Goal: Transaction & Acquisition: Purchase product/service

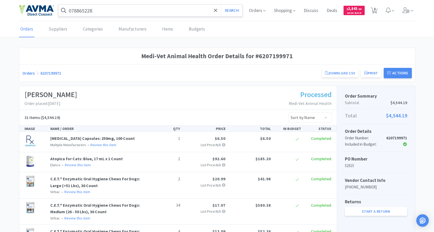
click at [104, 13] on input "078865228" at bounding box center [150, 10] width 184 height 12
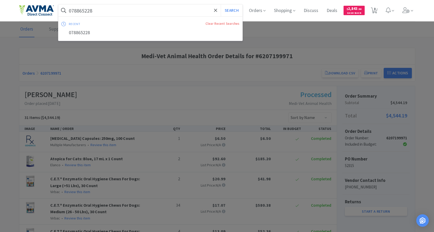
paste input "31484"
type input "031484"
click at [221, 4] on button "Search" at bounding box center [232, 10] width 22 height 12
select select "1"
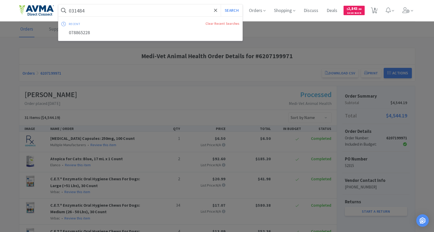
select select "1"
select select "5"
select select "1"
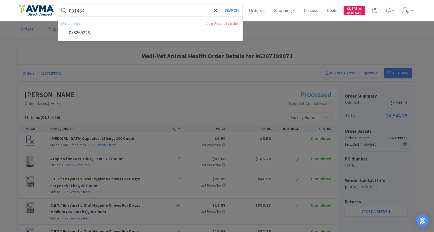
select select "2"
